Goal: Communication & Community: Ask a question

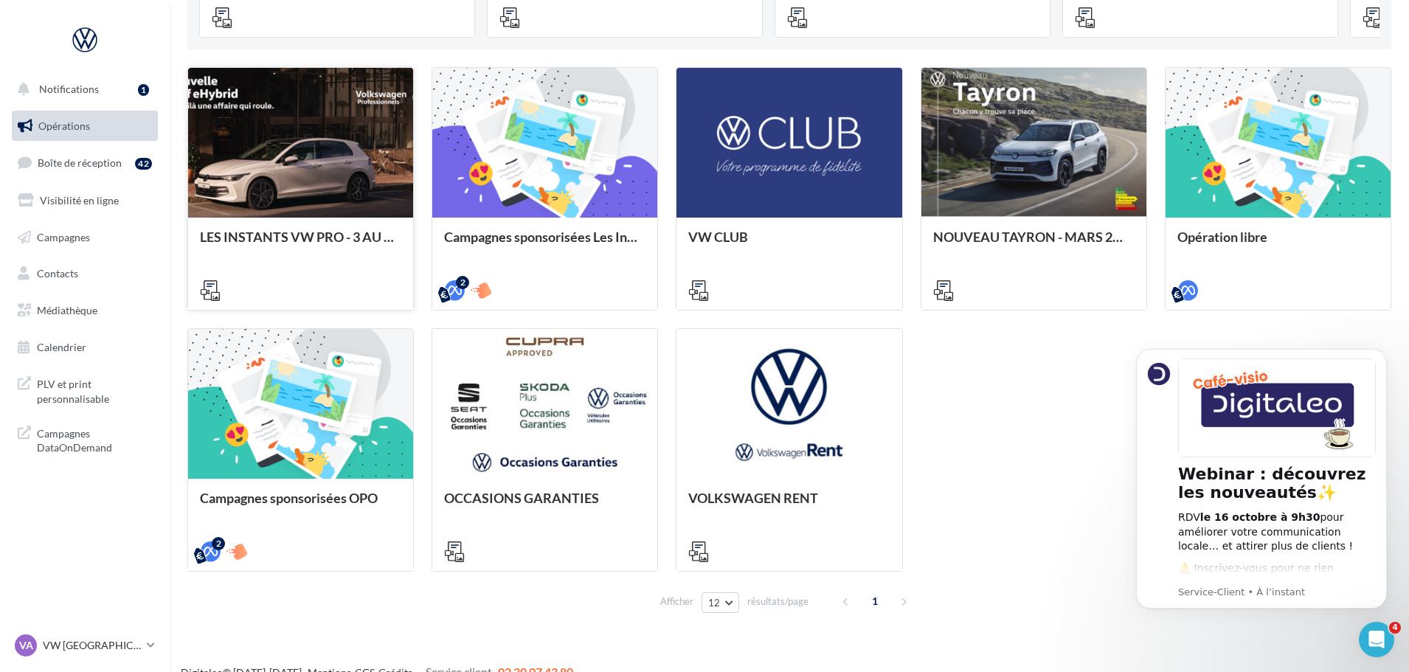
scroll to position [431, 0]
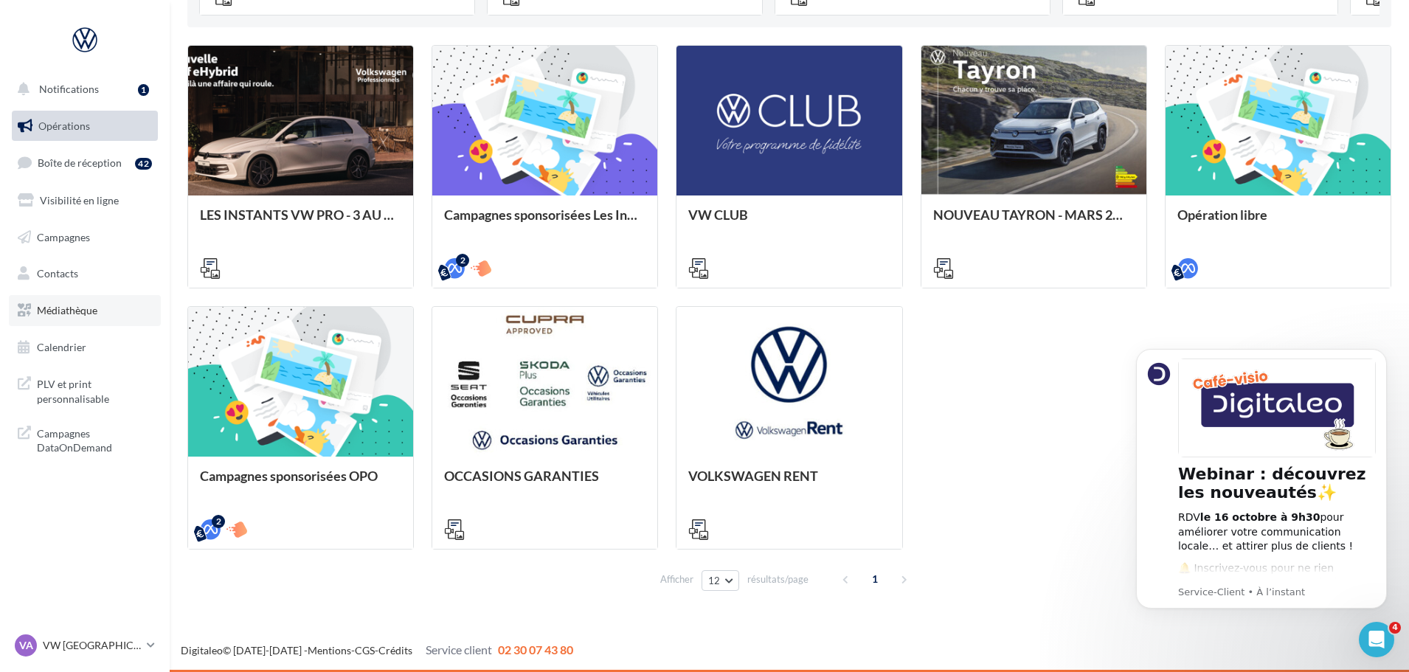
click at [63, 304] on span "Médiathèque" at bounding box center [67, 310] width 60 height 13
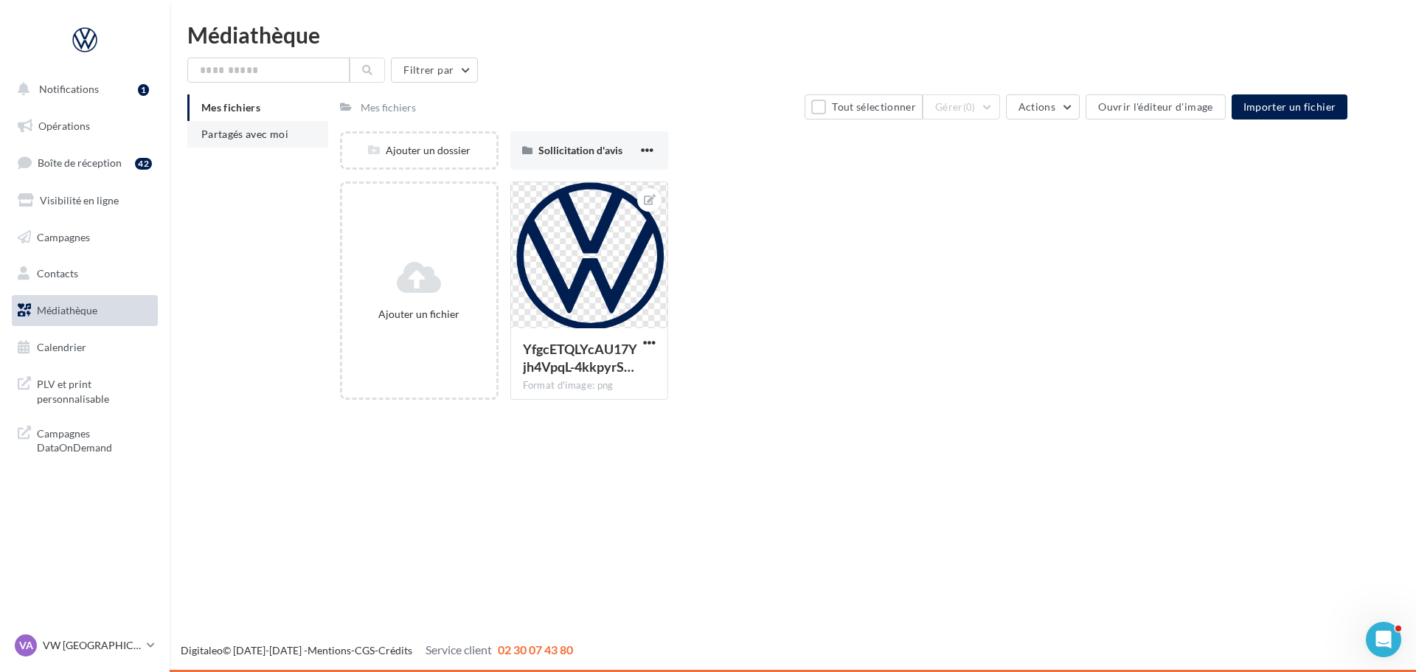
click at [223, 125] on li "Partagés avec moi" at bounding box center [257, 134] width 141 height 27
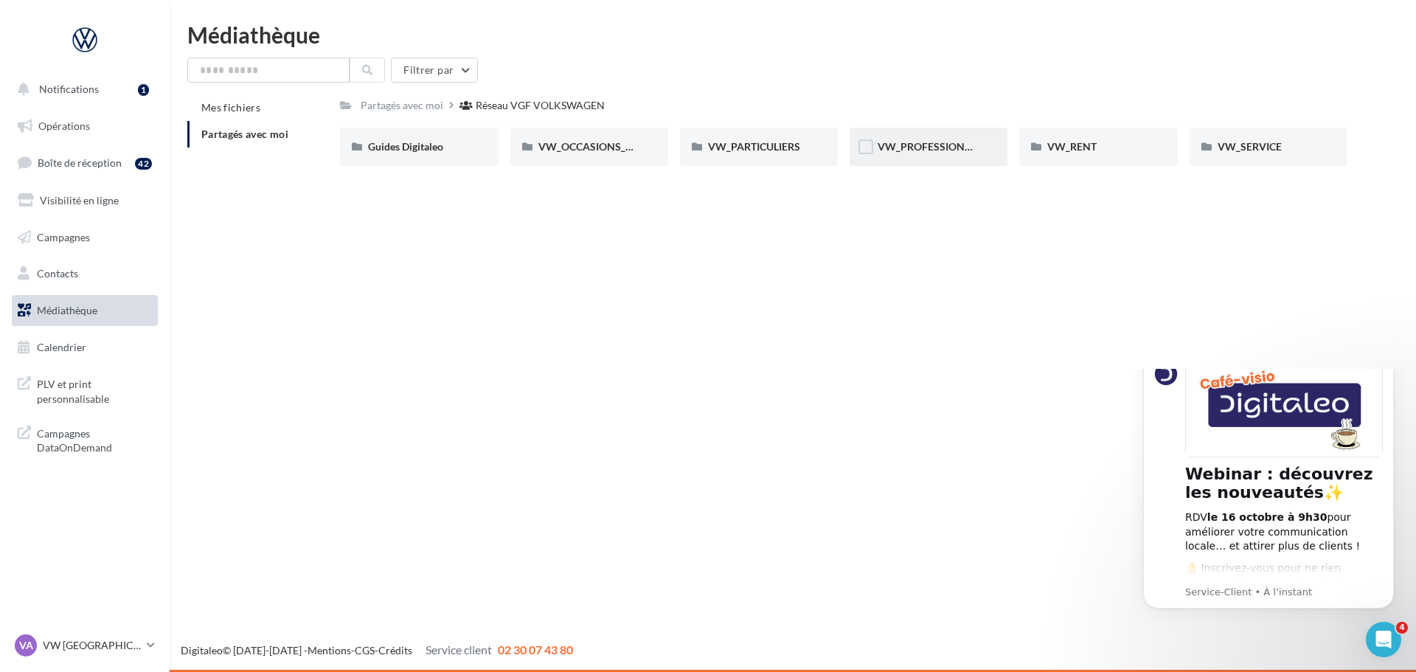
click at [896, 161] on div "VW_PROFESSIONNELS" at bounding box center [929, 147] width 158 height 38
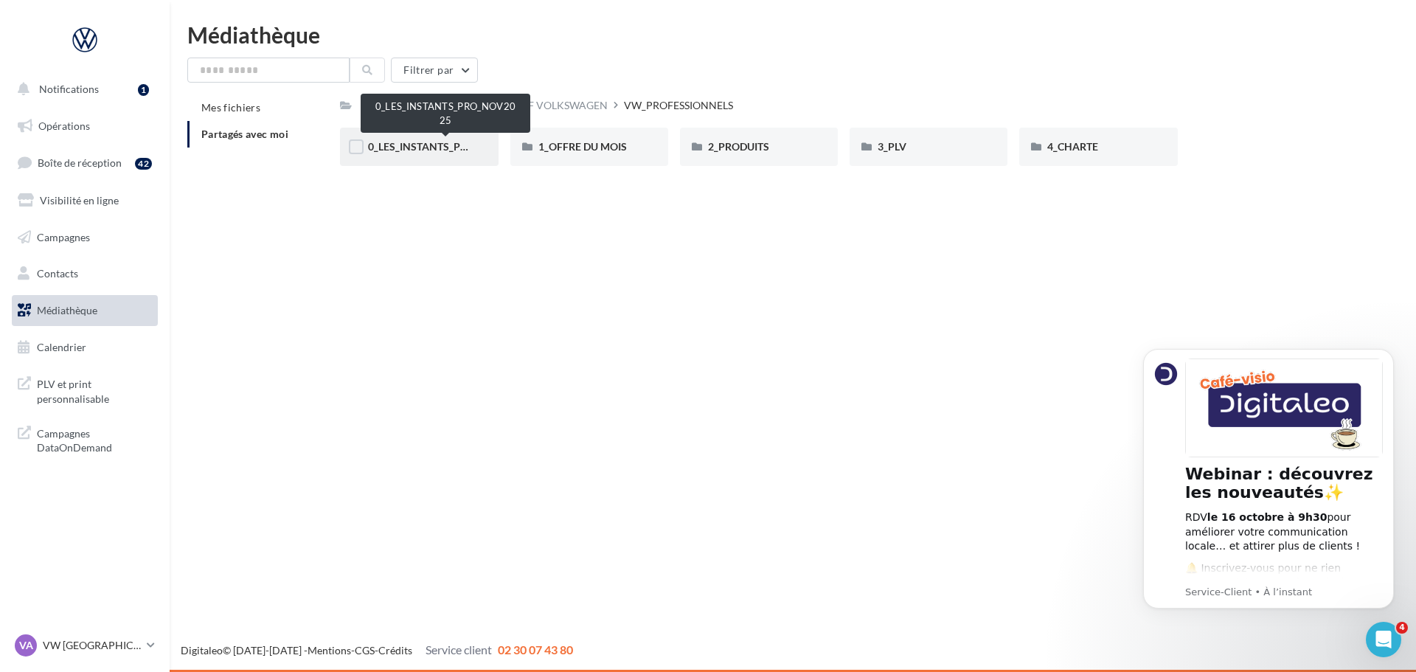
click at [407, 153] on span "0_LES_INSTANTS_PRO_NOV2025" at bounding box center [447, 146] width 159 height 13
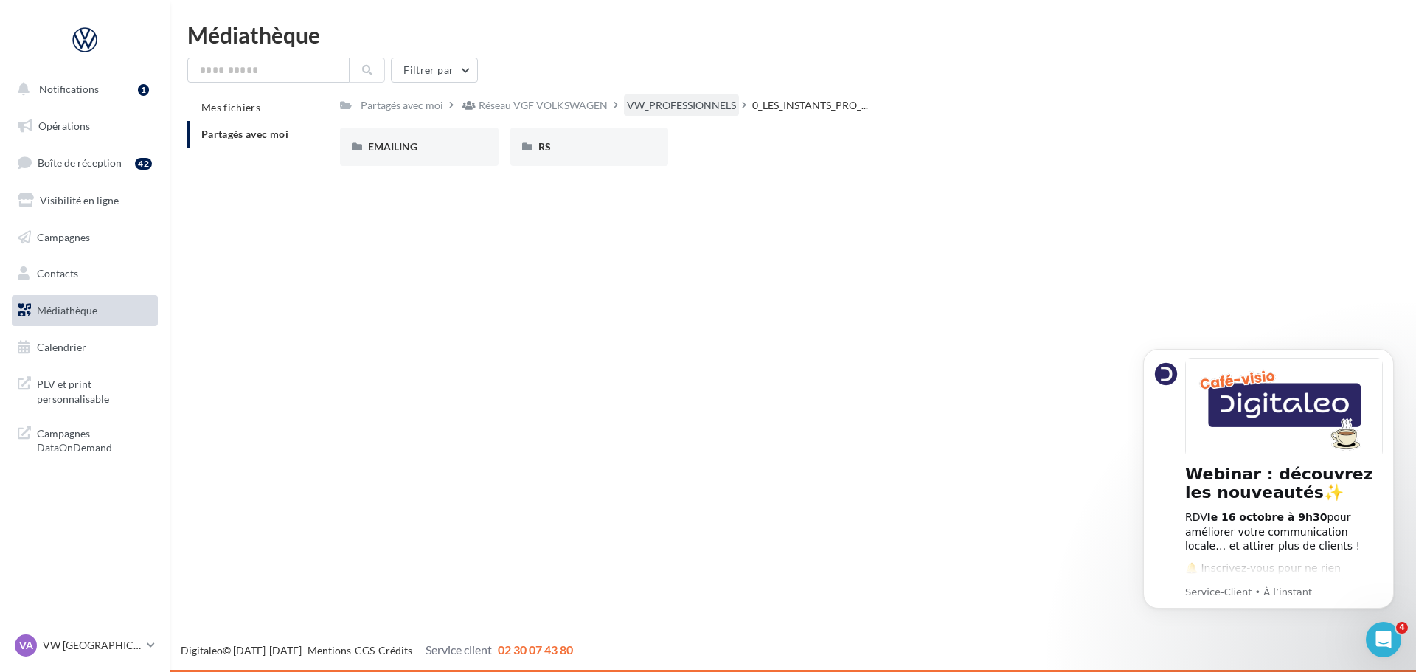
click at [714, 109] on div "VW_PROFESSIONNELS" at bounding box center [681, 105] width 109 height 15
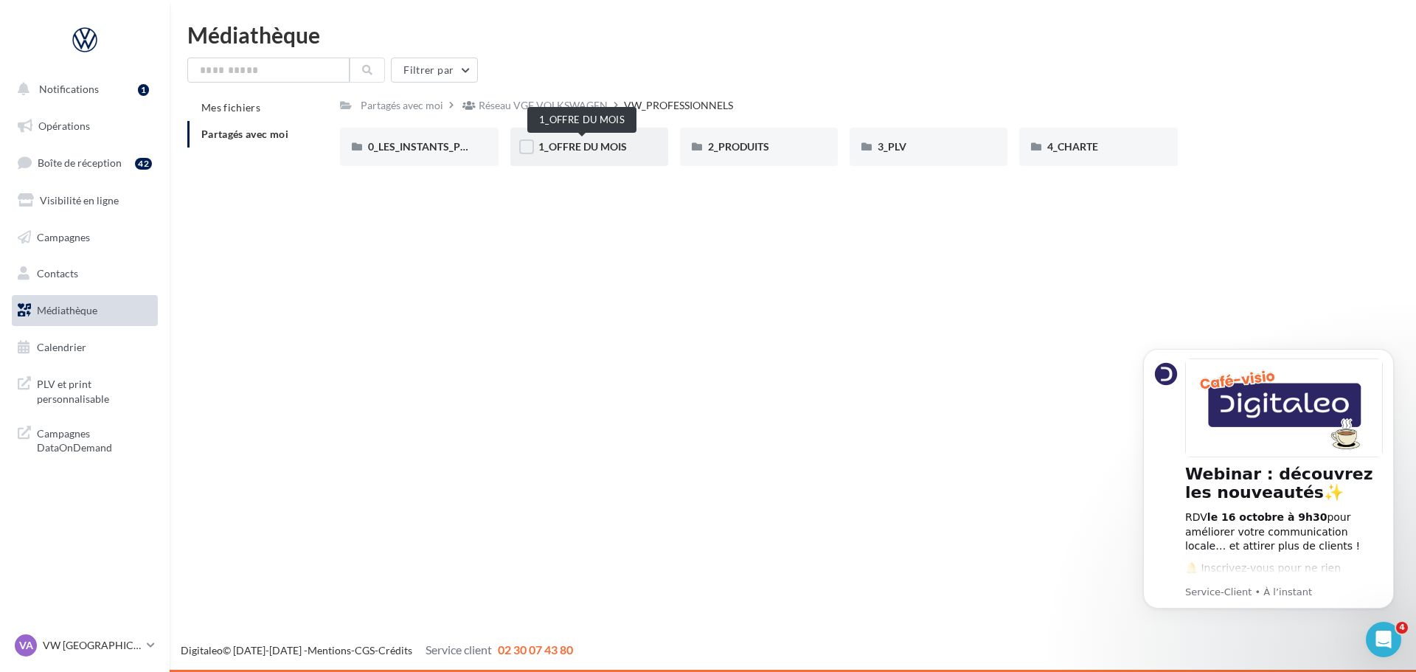
click at [623, 152] on span "1_OFFRE DU MOIS" at bounding box center [582, 146] width 89 height 13
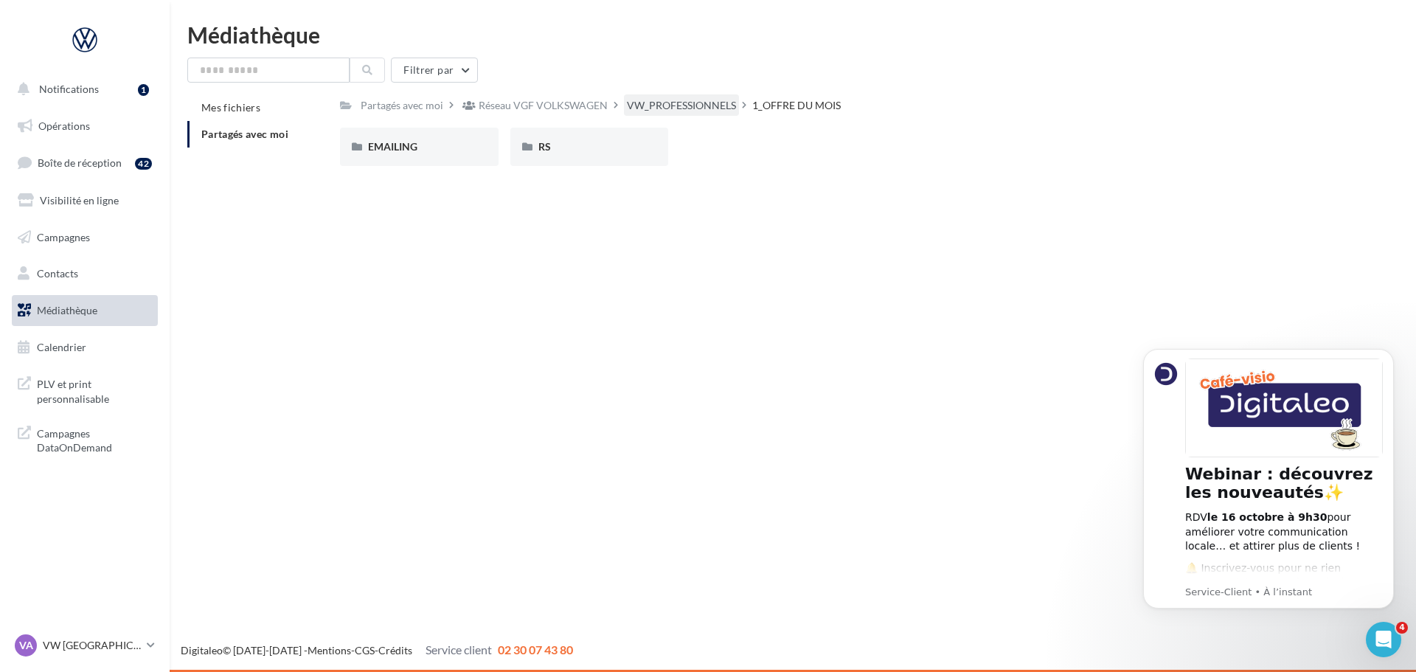
click at [654, 108] on div "VW_PROFESSIONNELS" at bounding box center [681, 105] width 109 height 15
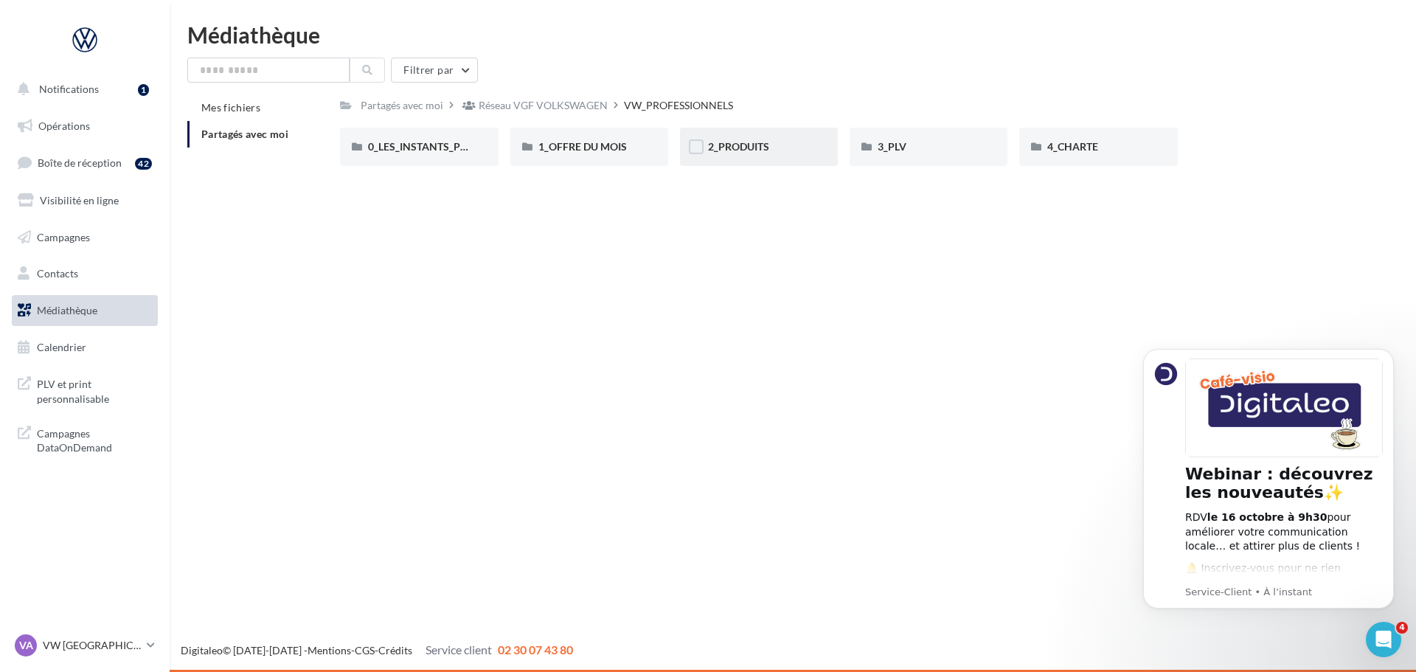
click at [744, 145] on span "2_PRODUITS" at bounding box center [738, 146] width 61 height 13
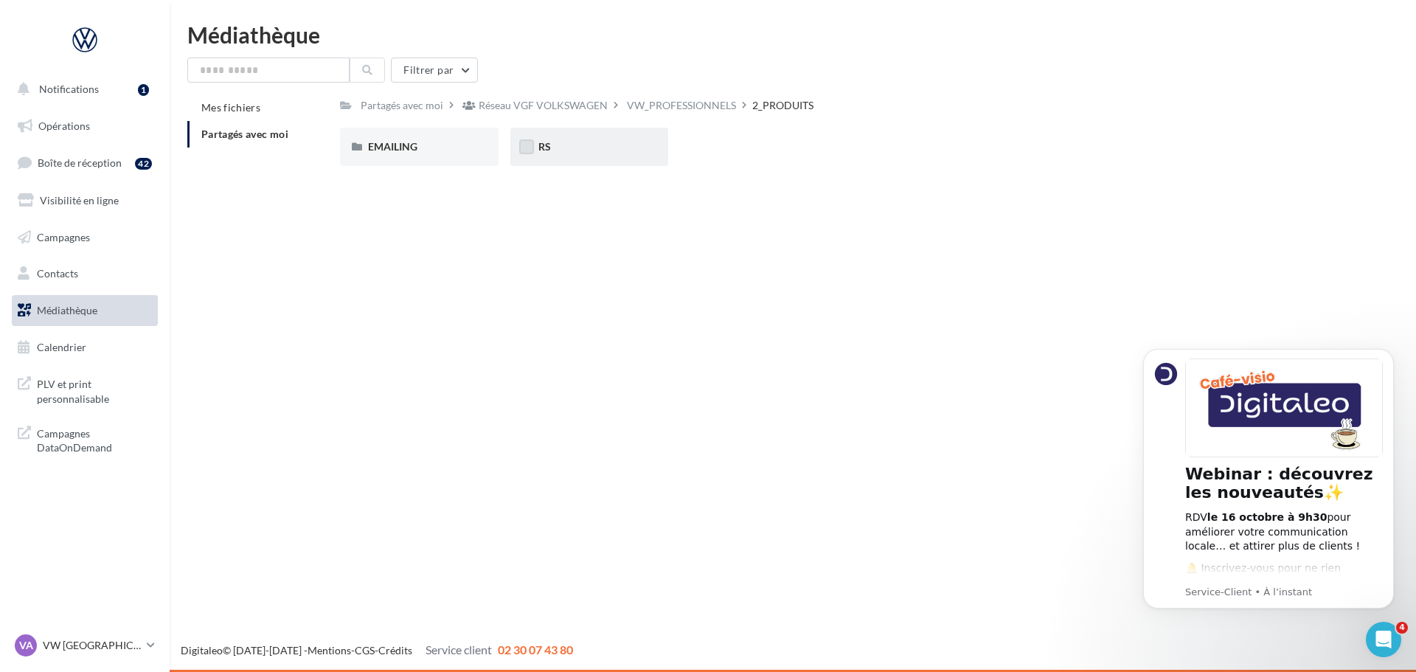
click at [530, 144] on label at bounding box center [526, 146] width 15 height 15
click at [423, 157] on div "EMAILING" at bounding box center [419, 147] width 158 height 38
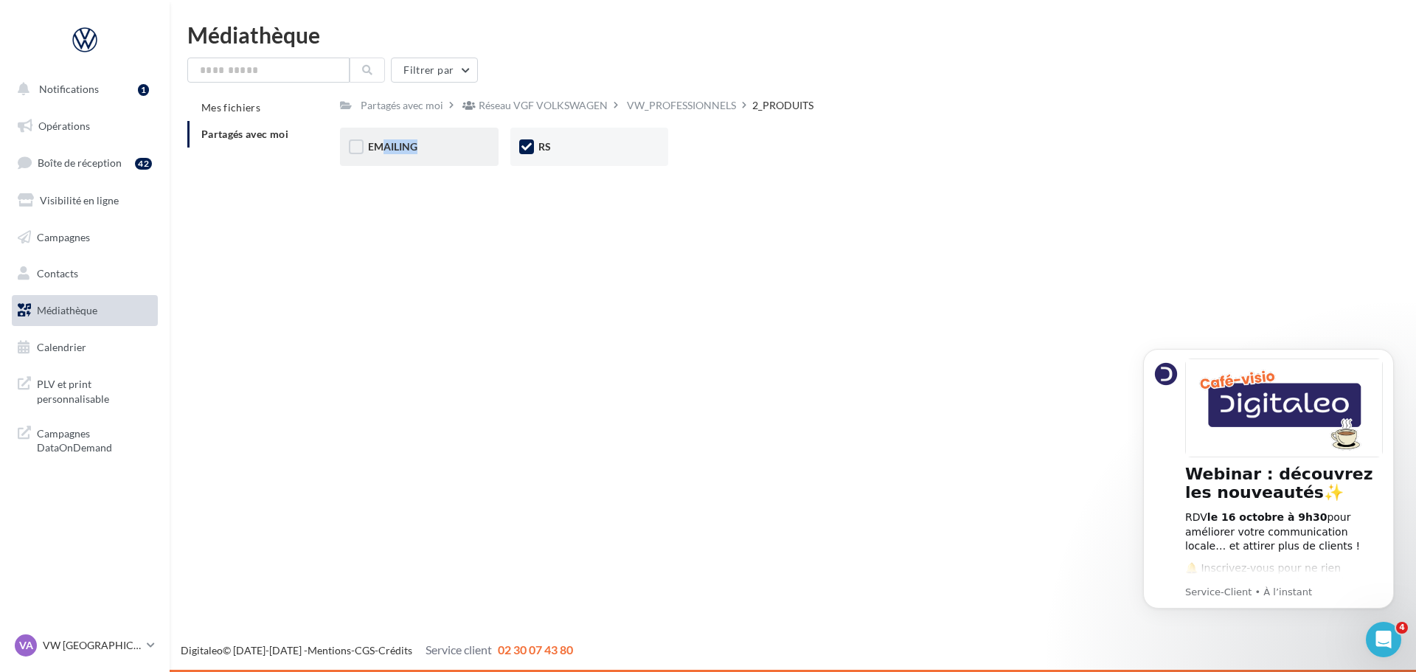
click at [427, 153] on div "EMAILING" at bounding box center [419, 146] width 102 height 15
click at [399, 149] on span "EMAILING" at bounding box center [392, 146] width 49 height 13
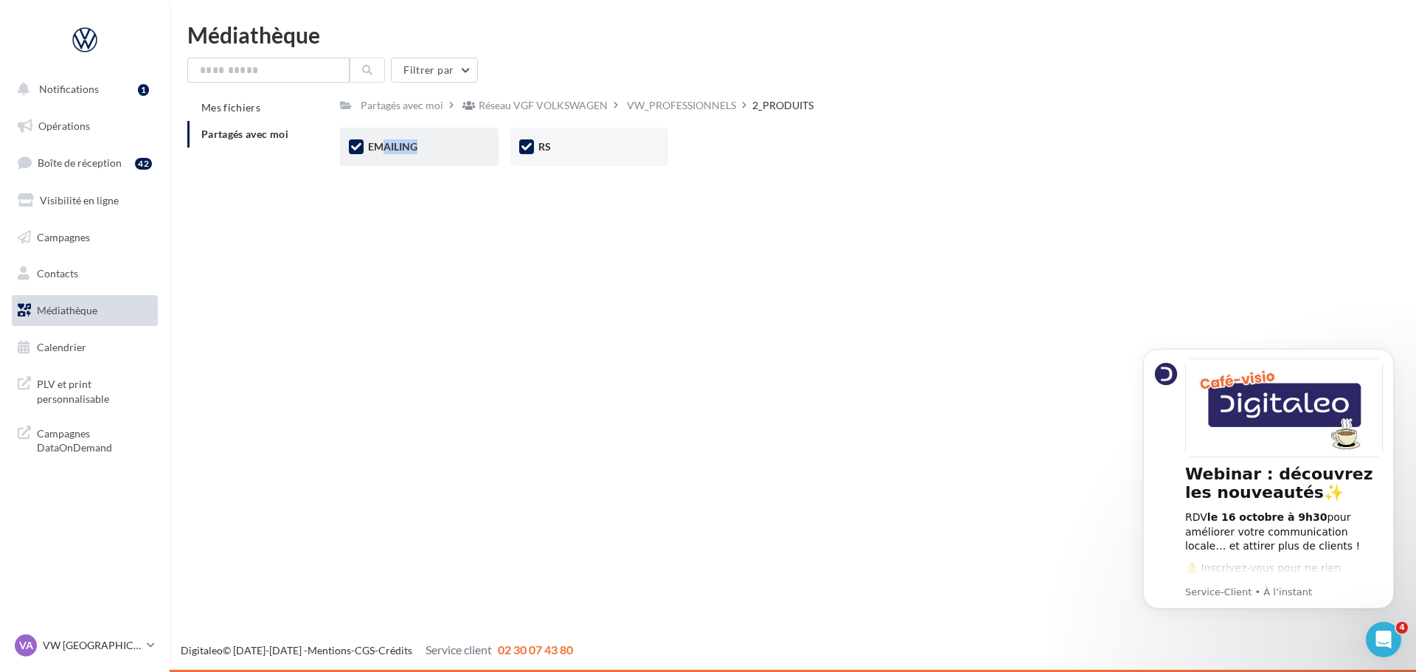
click at [399, 149] on span "EMAILING" at bounding box center [392, 146] width 49 height 13
click at [382, 153] on div "EMAILING" at bounding box center [419, 146] width 102 height 15
click at [375, 149] on span "EMAILING" at bounding box center [392, 146] width 49 height 13
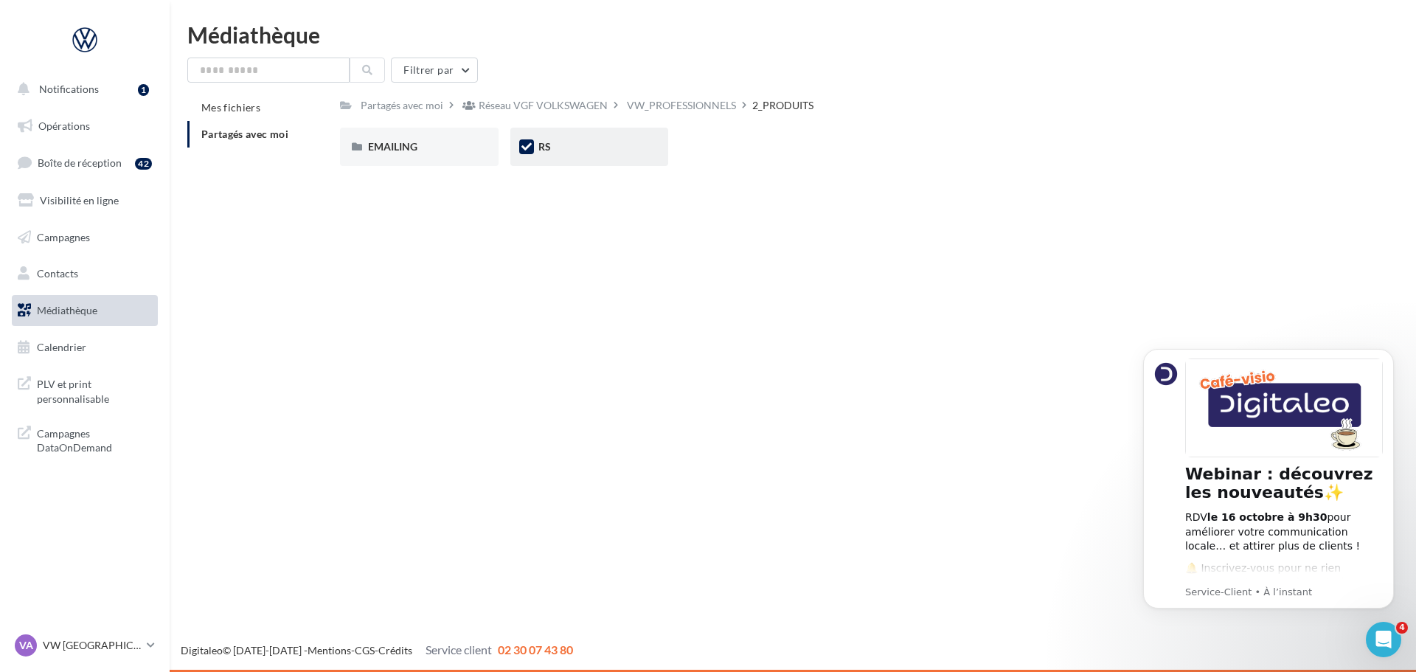
click at [519, 144] on div "RS" at bounding box center [589, 147] width 158 height 38
click at [370, 150] on span "EMAILING" at bounding box center [392, 146] width 49 height 13
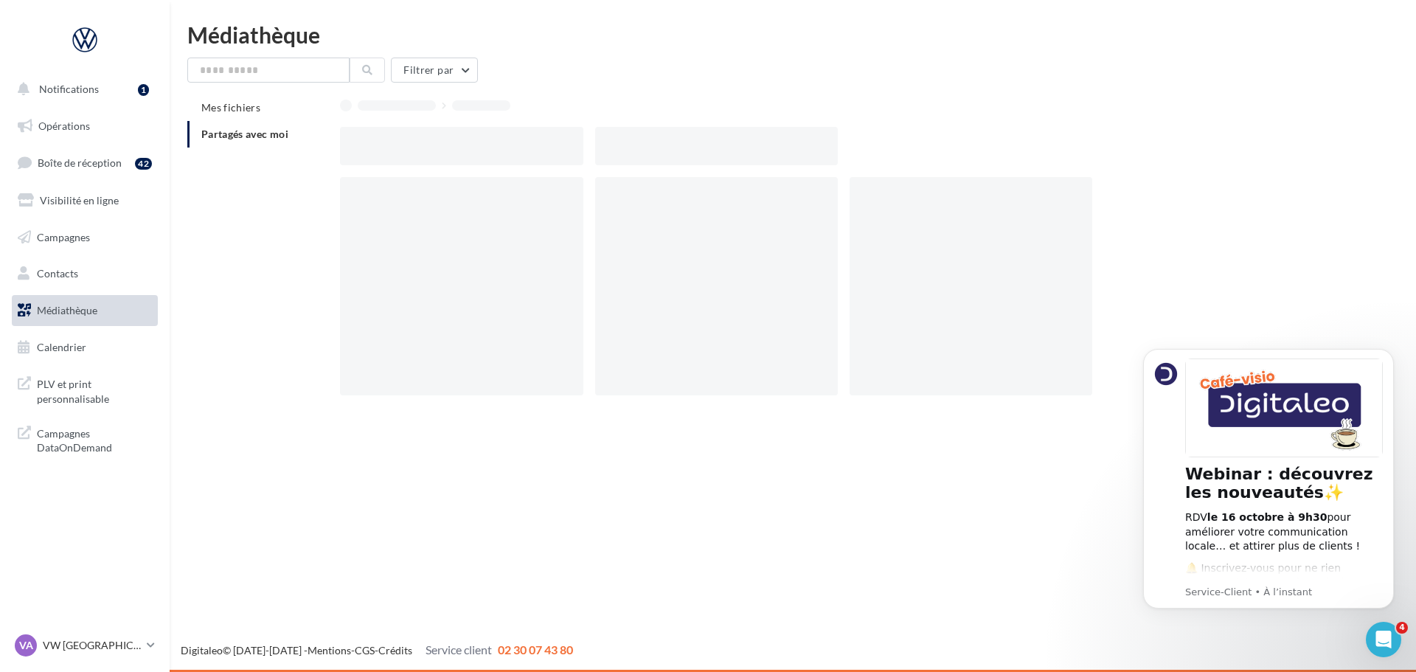
click at [370, 150] on div at bounding box center [461, 146] width 243 height 38
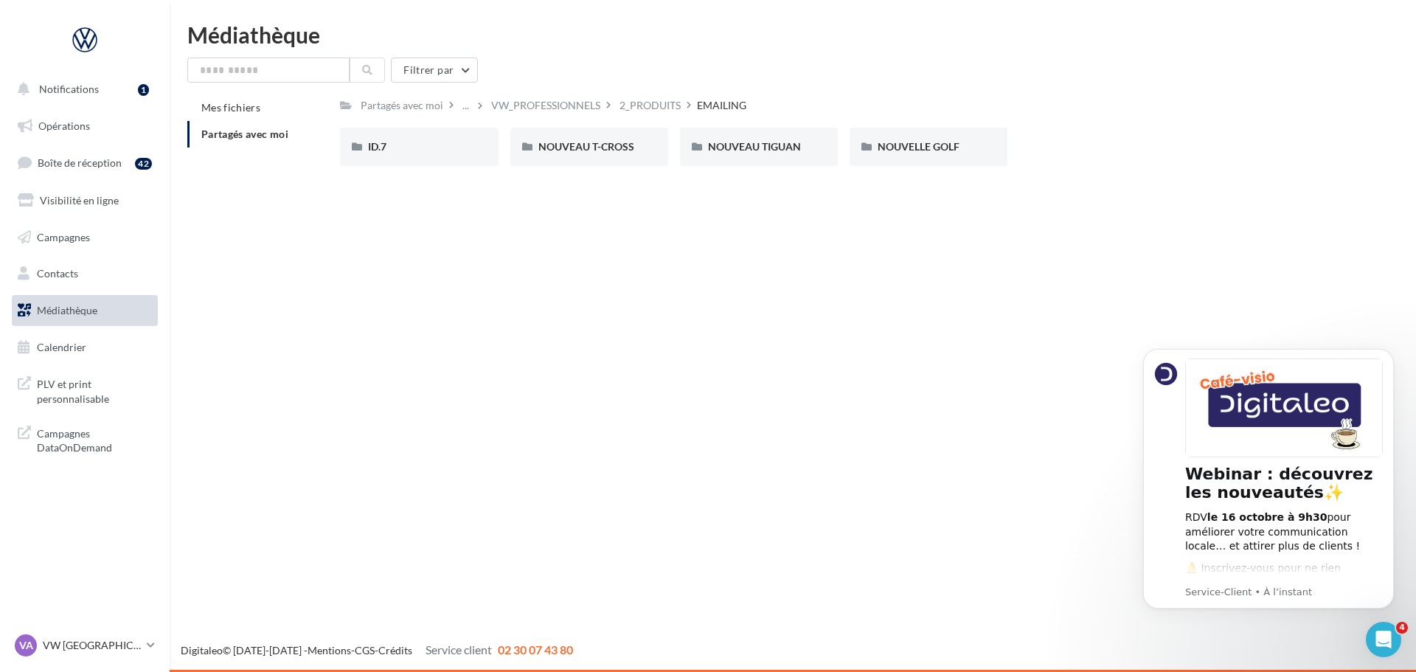
click at [50, 316] on link "Médiathèque" at bounding box center [85, 310] width 152 height 31
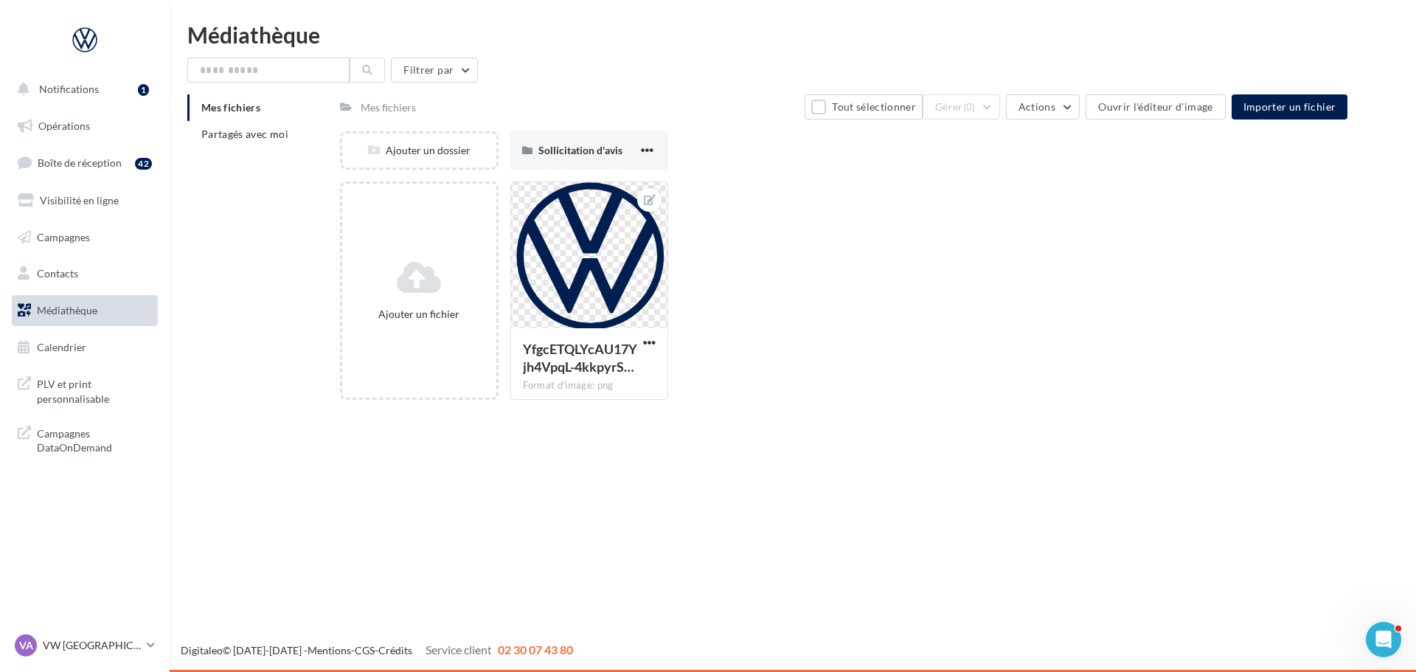
click at [275, 149] on div "Mes fichiers Partagés avec moi" at bounding box center [263, 126] width 153 height 65
click at [277, 138] on span "Partagés avec moi" at bounding box center [244, 134] width 87 height 13
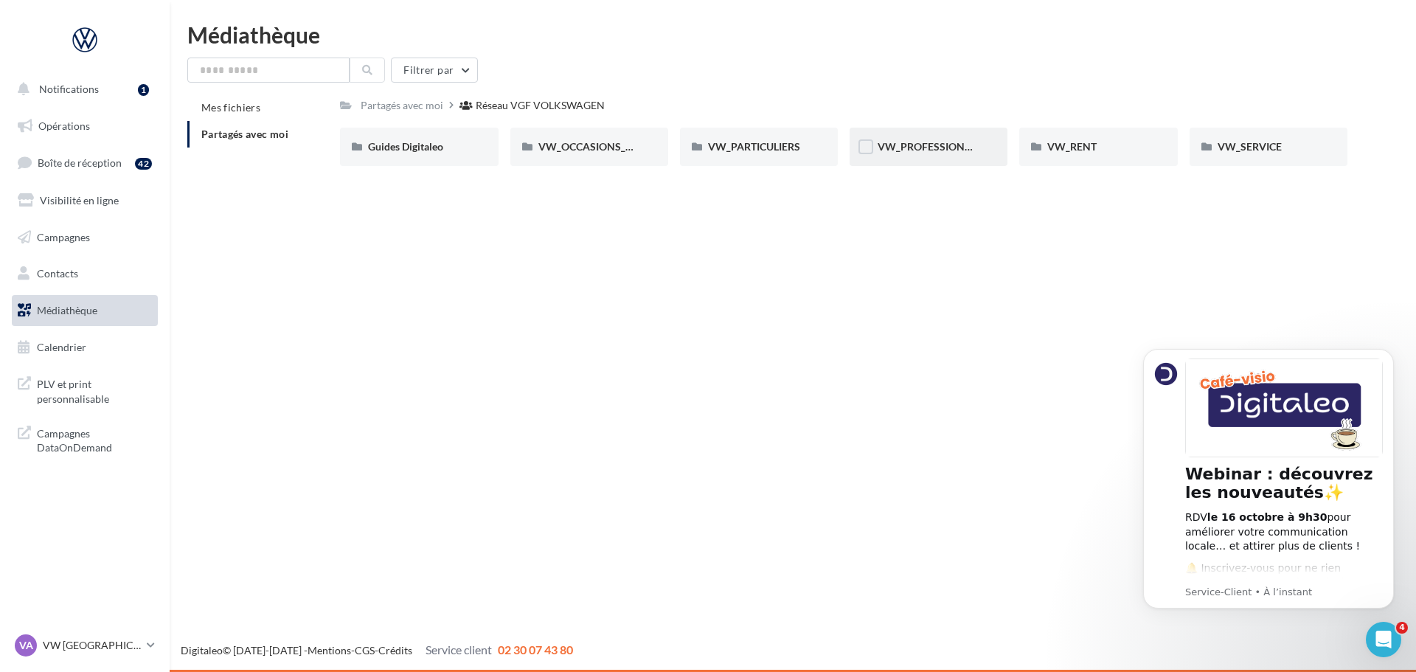
click at [907, 153] on div "VW_PROFESSIONNELS" at bounding box center [929, 146] width 102 height 15
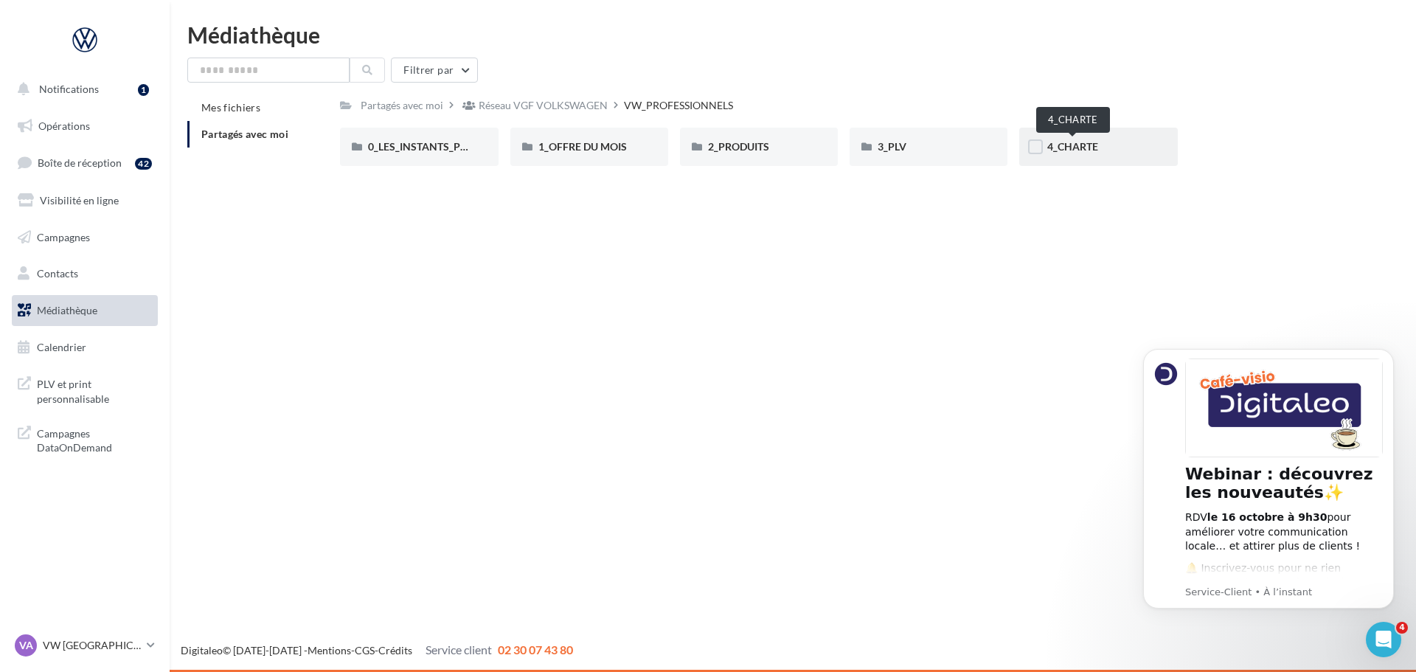
click at [1079, 141] on span "4_CHARTE" at bounding box center [1072, 146] width 51 height 13
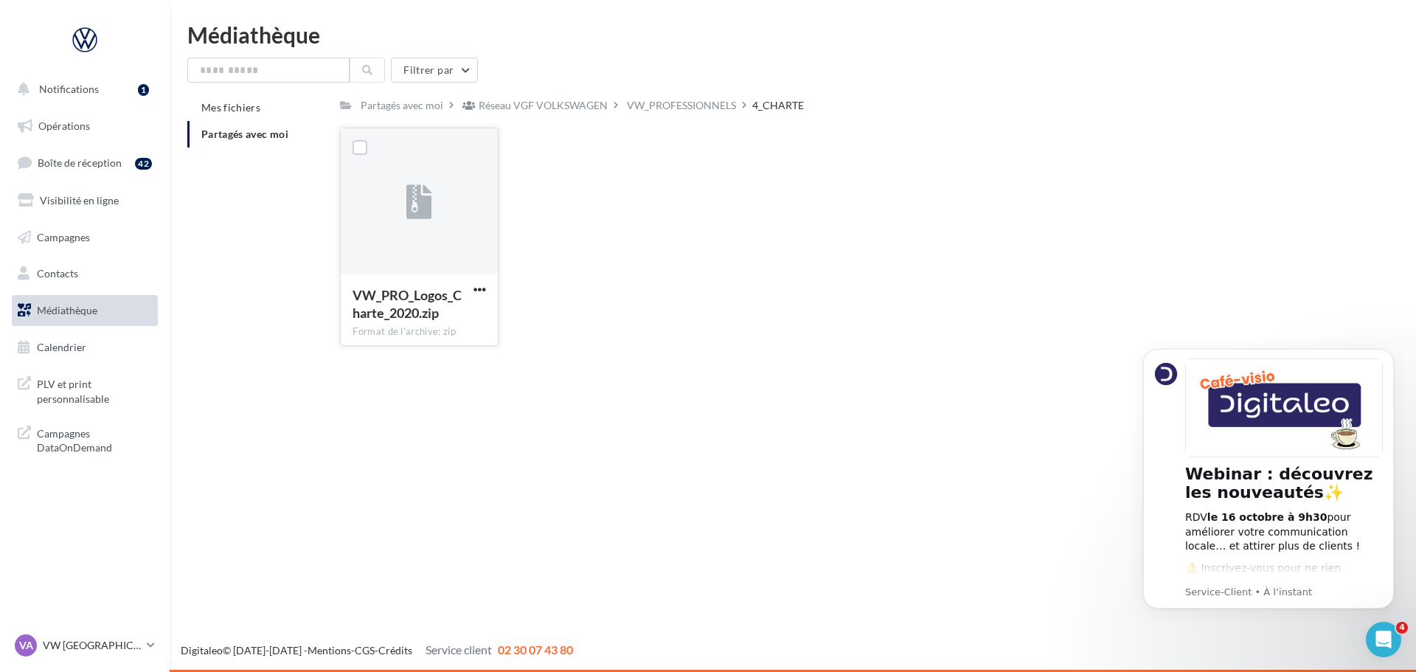
click at [416, 219] on icon at bounding box center [419, 203] width 26 height 34
click at [407, 116] on div "Partagés avec moi" at bounding box center [402, 104] width 89 height 21
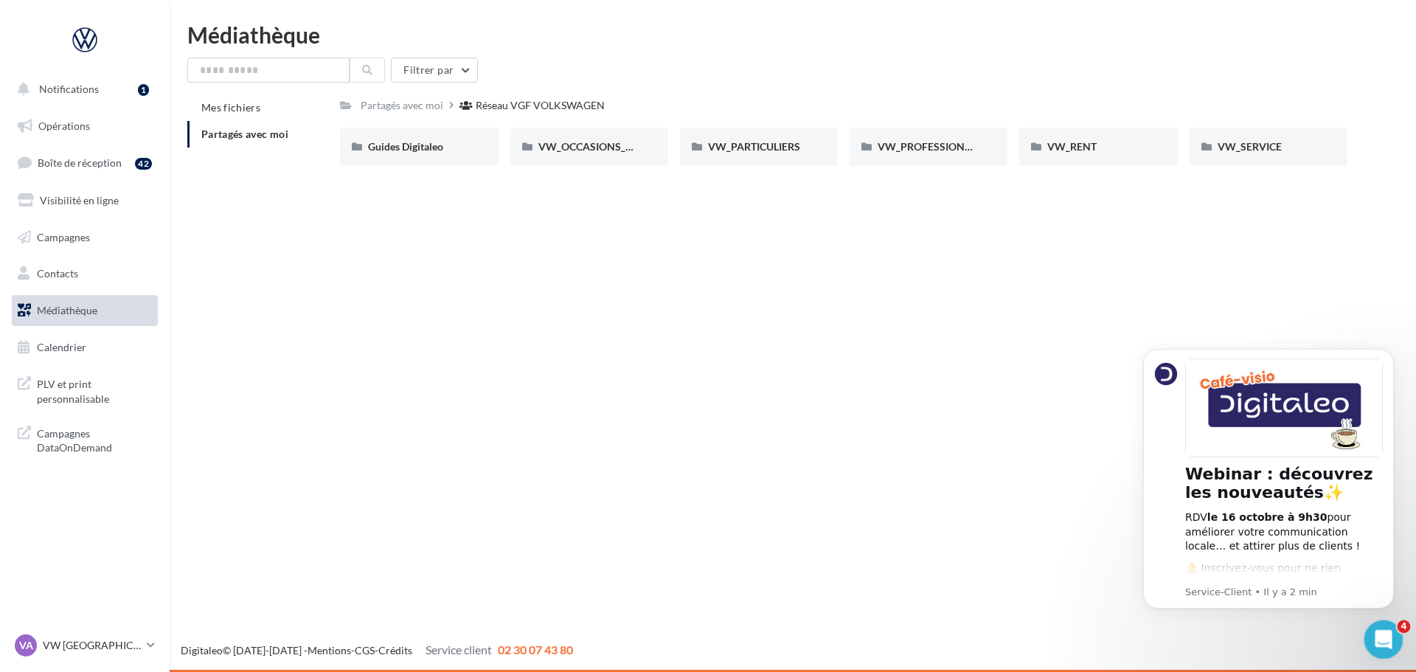
click at [1372, 622] on div "Ouvrir le Messenger Intercom" at bounding box center [1381, 637] width 49 height 49
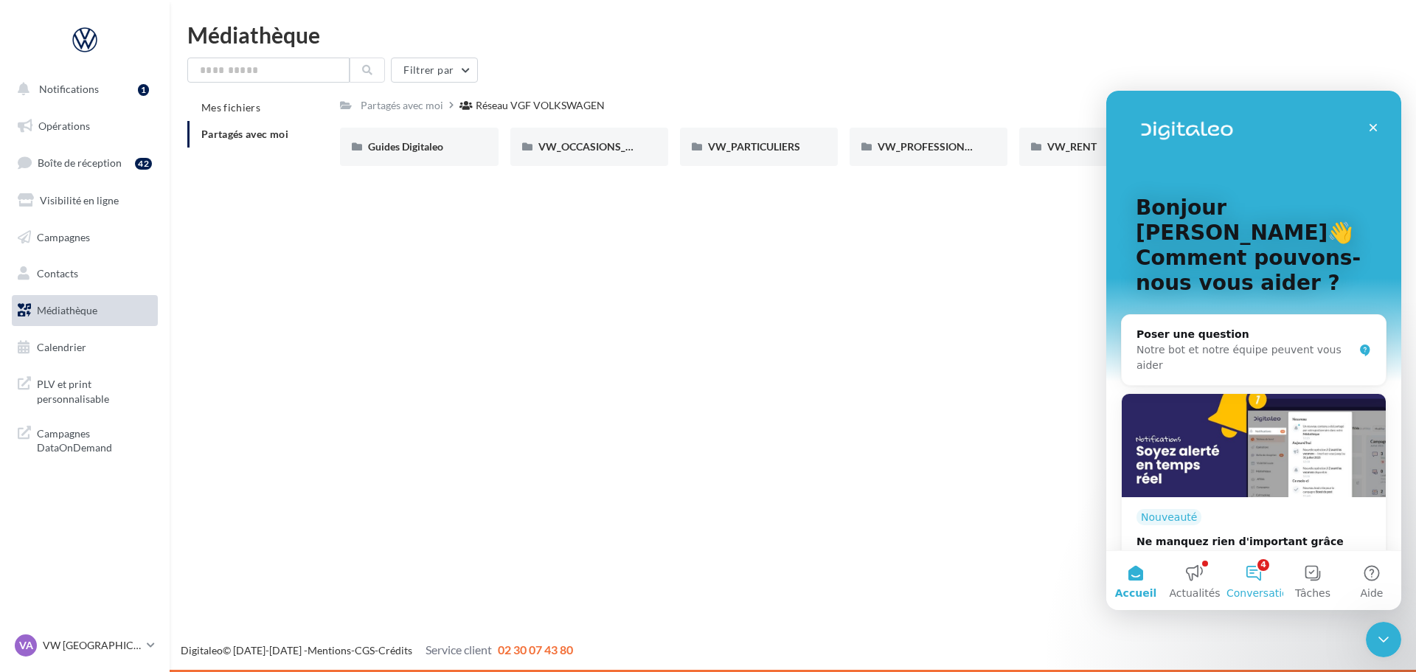
click at [1247, 564] on button "4 Conversations" at bounding box center [1253, 580] width 59 height 59
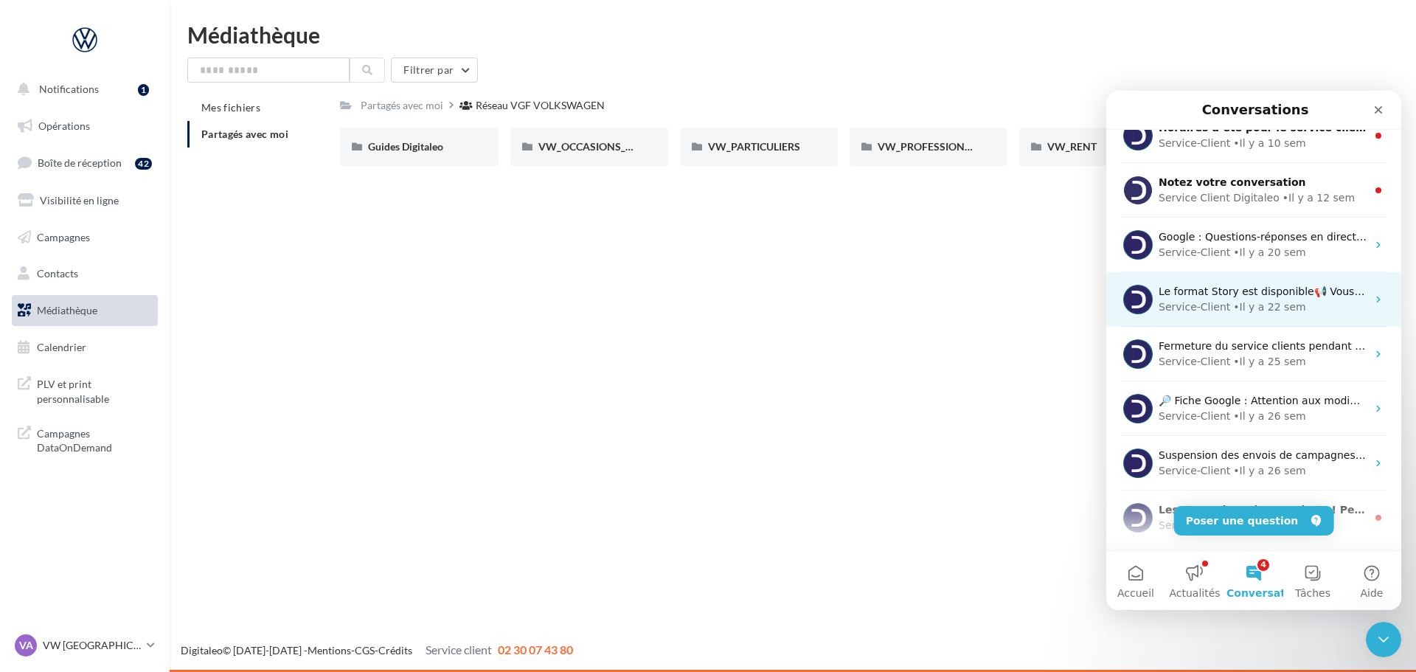
scroll to position [184, 0]
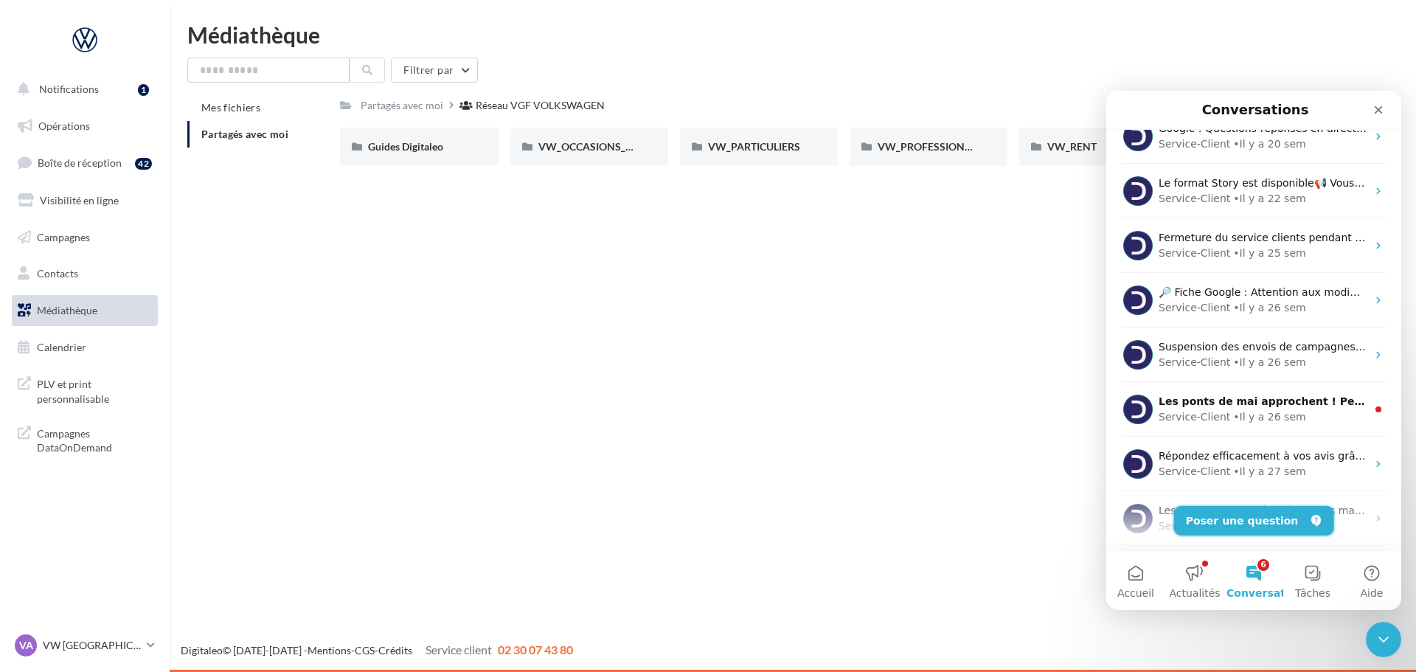
click at [1258, 513] on button "Poser une question" at bounding box center [1254, 521] width 160 height 30
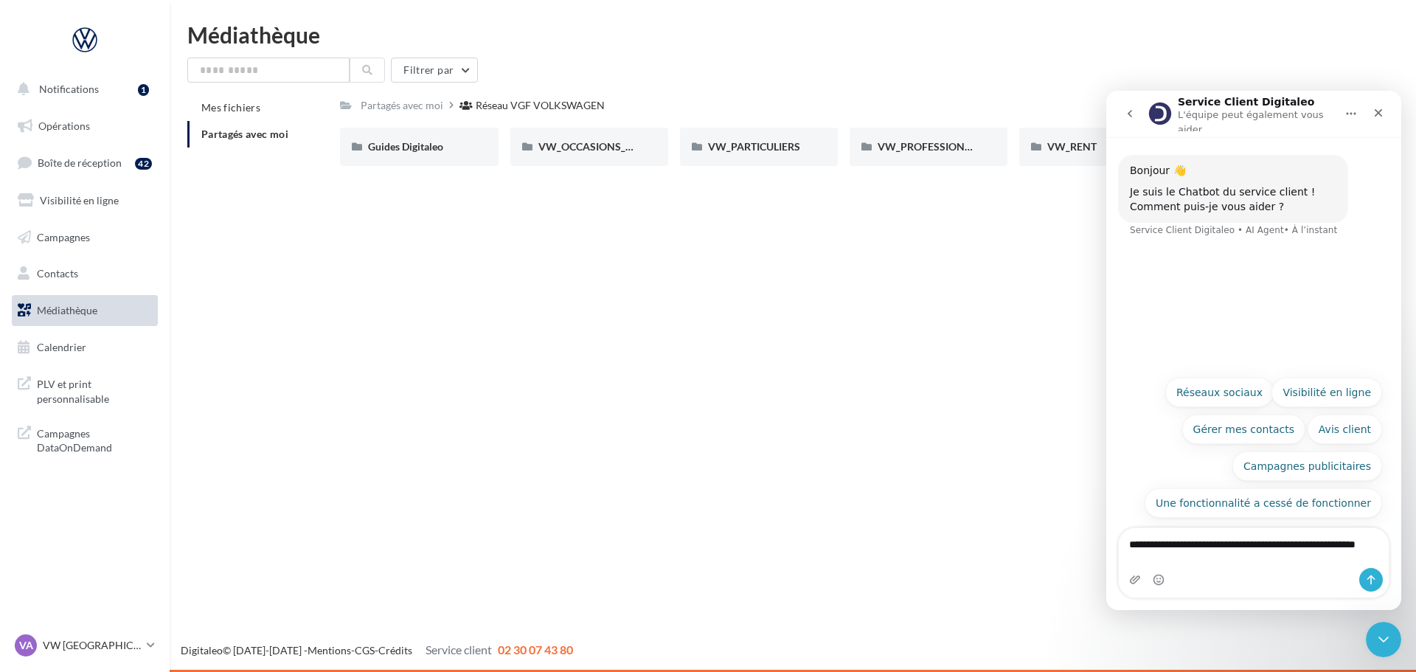
type textarea "**********"
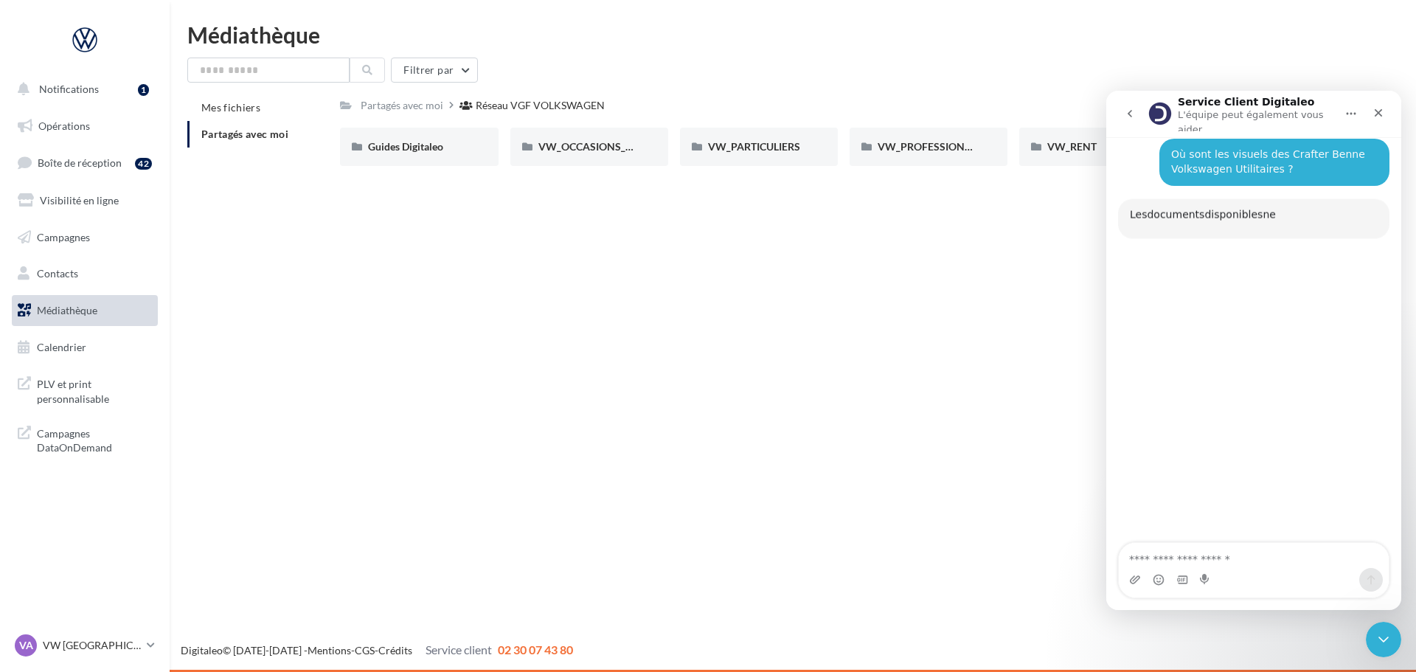
scroll to position [102, 0]
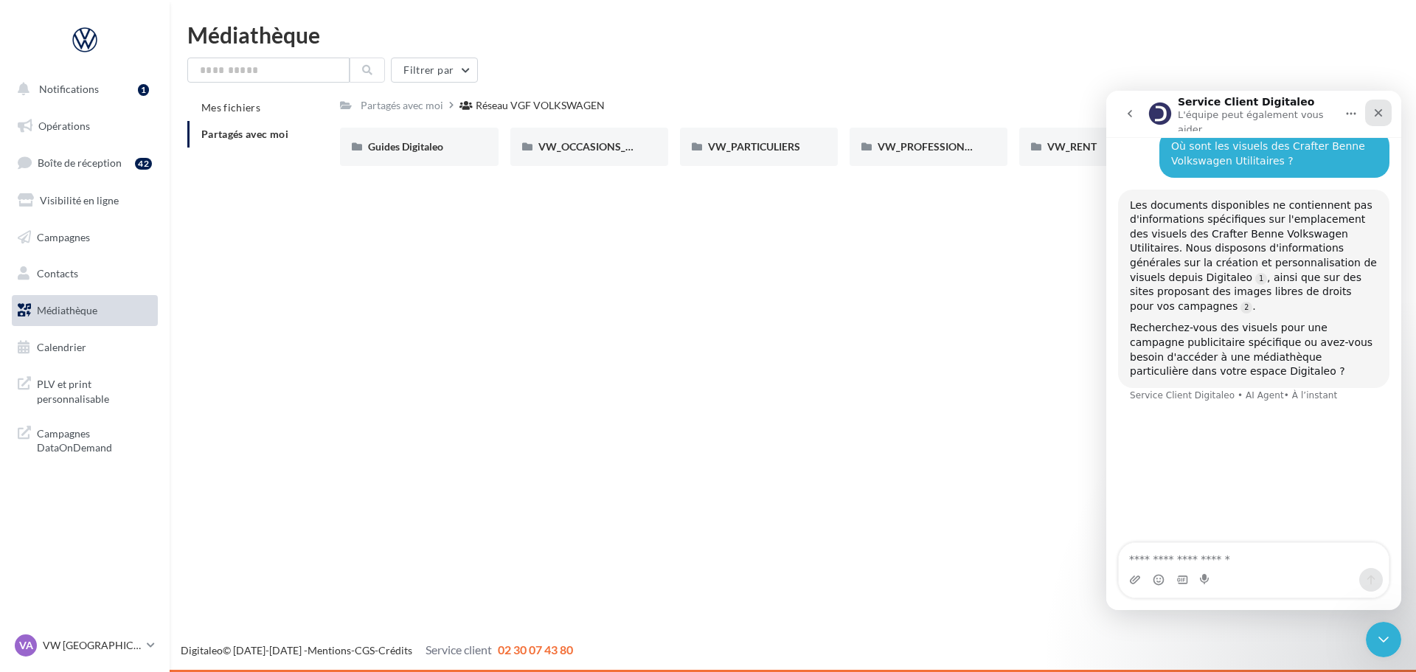
click at [1387, 103] on div "Fermer" at bounding box center [1378, 113] width 27 height 27
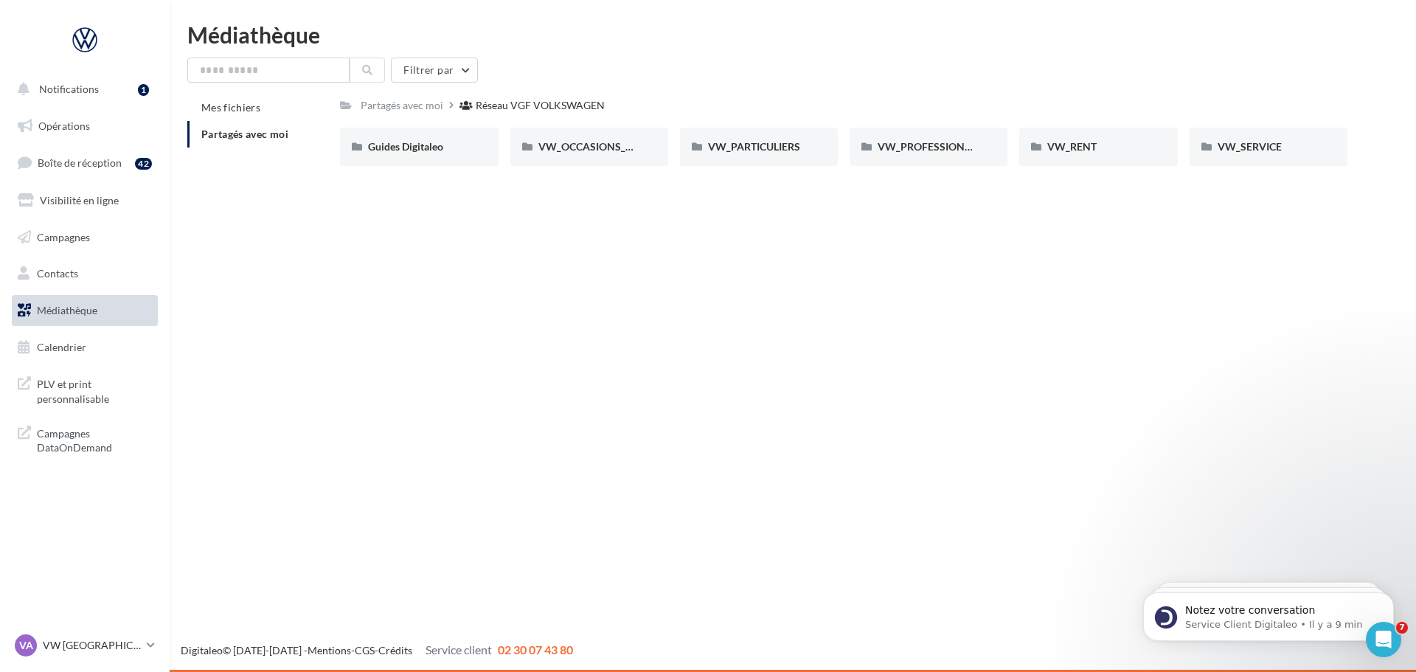
scroll to position [182, 0]
